Goal: Transaction & Acquisition: Obtain resource

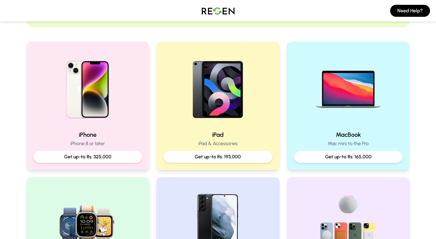
scroll to position [107, 0]
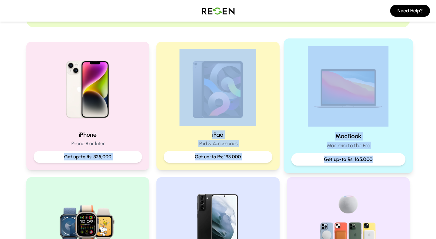
drag, startPoint x: 62, startPoint y: 159, endPoint x: 396, endPoint y: 162, distance: 334.0
click at [396, 162] on div "iPhone iPhone 8 or later Get up-to Rs: 325,000 iPad iPad & Accessories Get up-t…" at bounding box center [217, 174] width 383 height 264
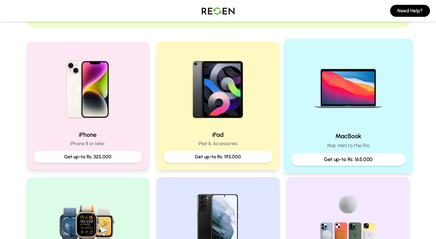
click at [398, 160] on p "Get up-to Rs: 165,000" at bounding box center [348, 158] width 104 height 7
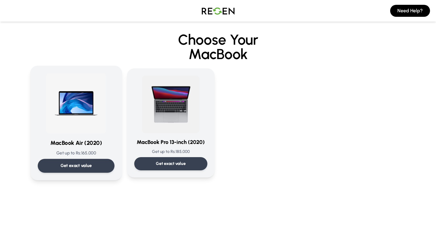
click at [91, 161] on div "Get exact value" at bounding box center [75, 166] width 77 height 14
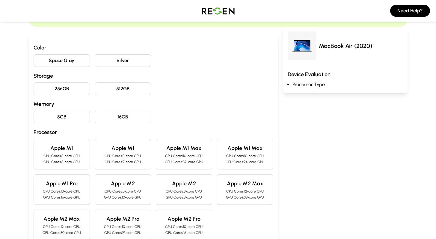
scroll to position [49, 0]
click at [128, 114] on button "16GB" at bounding box center [123, 117] width 56 height 13
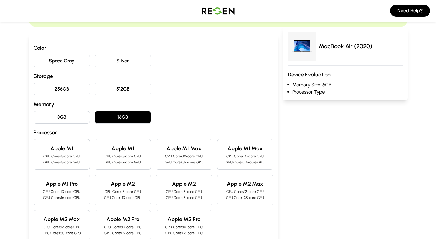
drag, startPoint x: 81, startPoint y: 92, endPoint x: 79, endPoint y: 89, distance: 3.8
click at [81, 91] on button "256GB" at bounding box center [62, 89] width 56 height 13
click at [124, 58] on button "Silver" at bounding box center [123, 61] width 56 height 13
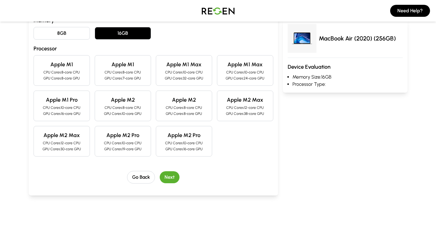
scroll to position [132, 0]
click at [169, 178] on button "Next" at bounding box center [170, 177] width 20 height 12
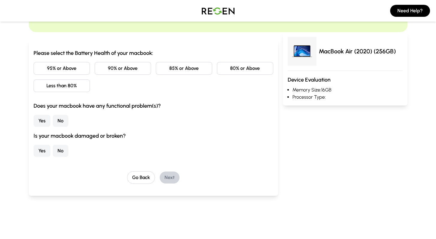
click at [69, 69] on button "95% or Above" at bounding box center [62, 68] width 56 height 13
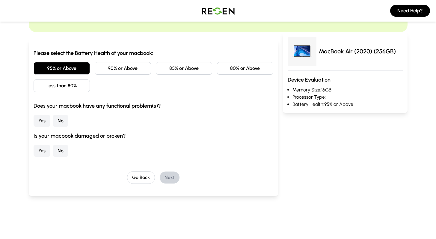
click at [55, 120] on button "No" at bounding box center [61, 121] width 16 height 12
drag, startPoint x: 55, startPoint y: 149, endPoint x: 62, endPoint y: 147, distance: 7.0
click at [56, 149] on button "No" at bounding box center [61, 151] width 16 height 12
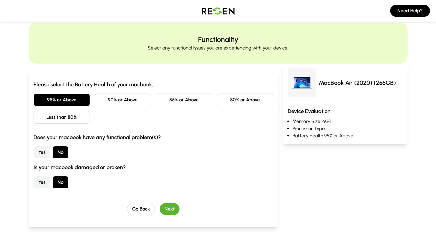
scroll to position [0, 0]
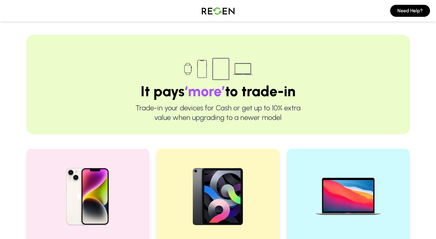
click at [225, 11] on img at bounding box center [218, 10] width 42 height 17
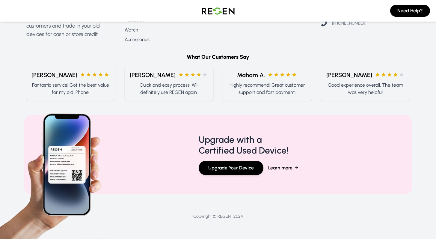
scroll to position [729, 0]
click at [221, 140] on h4 "Upgrade with a Certified Used Device!" at bounding box center [244, 145] width 90 height 22
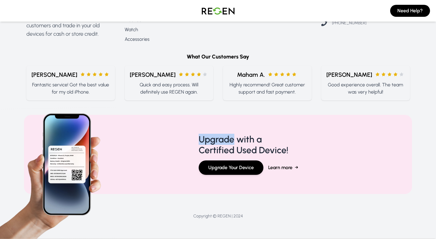
click at [221, 140] on h4 "Upgrade with a Certified Used Device!" at bounding box center [244, 145] width 90 height 22
click at [264, 129] on div "Upgrade with a Certified Used Device! Upgrade Your Device Learn more →" at bounding box center [218, 154] width 388 height 79
click at [211, 137] on h4 "Upgrade with a Certified Used Device!" at bounding box center [244, 145] width 90 height 22
drag, startPoint x: 196, startPoint y: 138, endPoint x: 290, endPoint y: 149, distance: 94.4
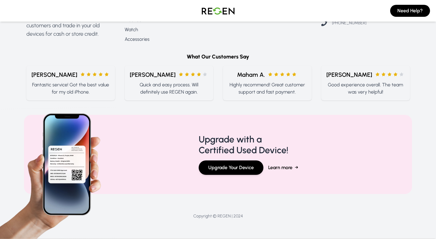
click at [290, 149] on div "Upgrade with a Certified Used Device! Upgrade Your Device Learn more →" at bounding box center [218, 154] width 388 height 79
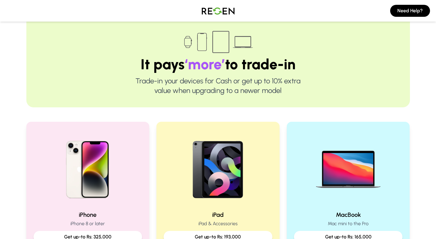
scroll to position [0, 0]
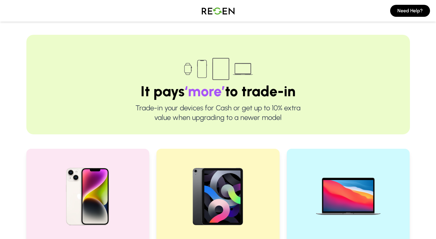
click at [226, 11] on img at bounding box center [218, 10] width 42 height 17
click at [232, 11] on img at bounding box center [218, 10] width 42 height 17
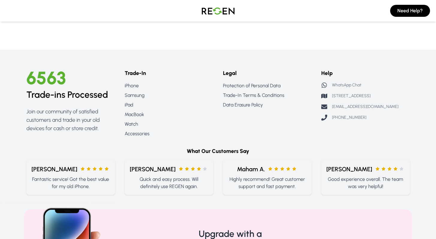
scroll to position [150, 0]
